Goal: Task Accomplishment & Management: Use online tool/utility

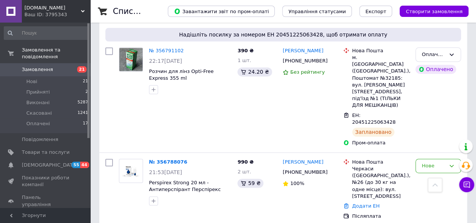
scroll to position [477, 0]
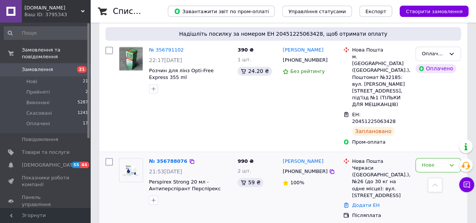
click at [134, 162] on img at bounding box center [130, 170] width 23 height 16
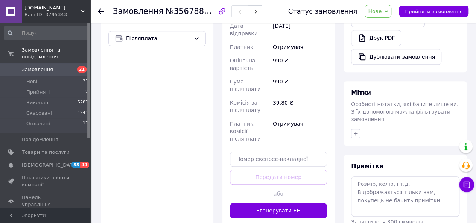
scroll to position [294, 0]
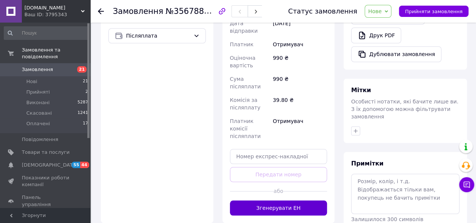
click at [280, 201] on button "Згенерувати ЕН" at bounding box center [279, 208] width 98 height 15
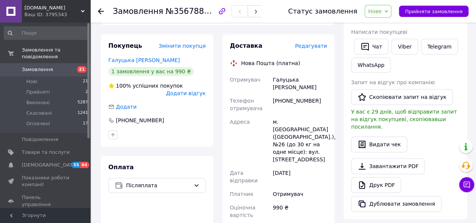
scroll to position [144, 0]
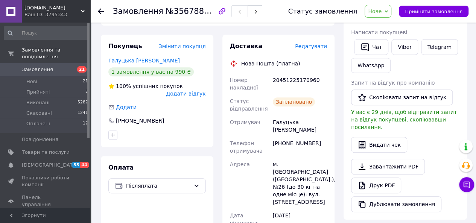
click at [30, 66] on span "Замовлення" at bounding box center [37, 69] width 31 height 7
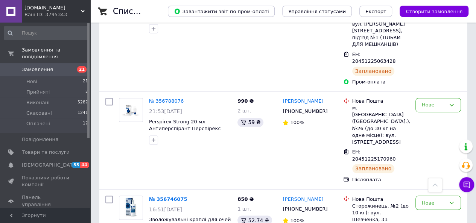
scroll to position [535, 0]
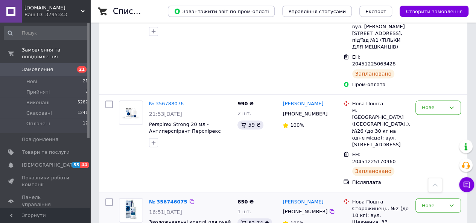
click at [131, 199] on img at bounding box center [131, 210] width 22 height 23
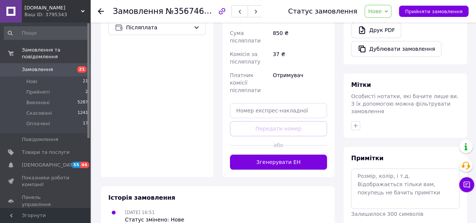
scroll to position [315, 0]
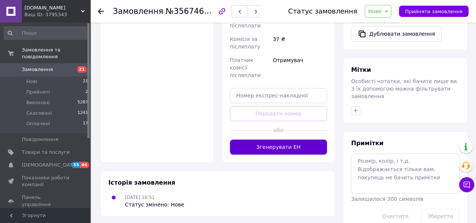
click at [268, 140] on button "Згенерувати ЕН" at bounding box center [279, 147] width 98 height 15
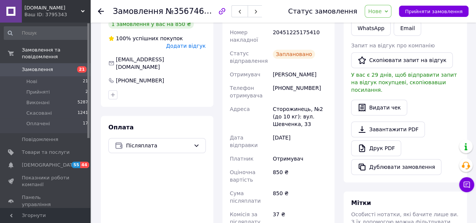
scroll to position [169, 0]
